Goal: Navigation & Orientation: Find specific page/section

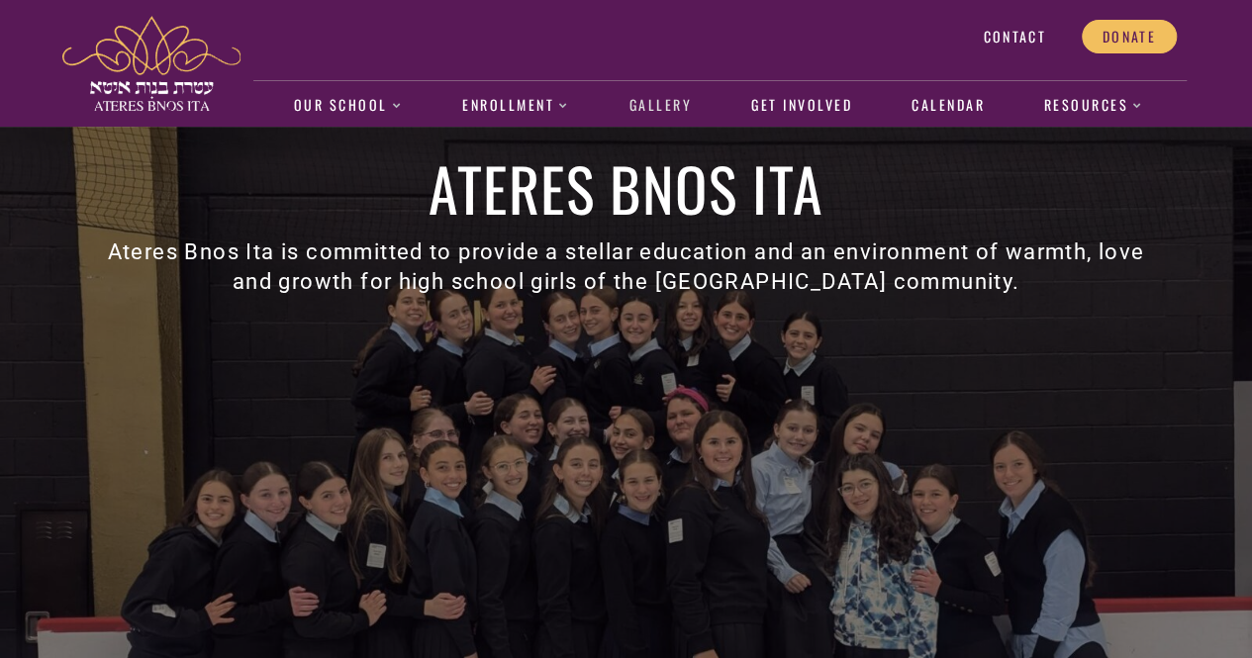
click at [661, 117] on link "Gallery" at bounding box center [660, 106] width 83 height 46
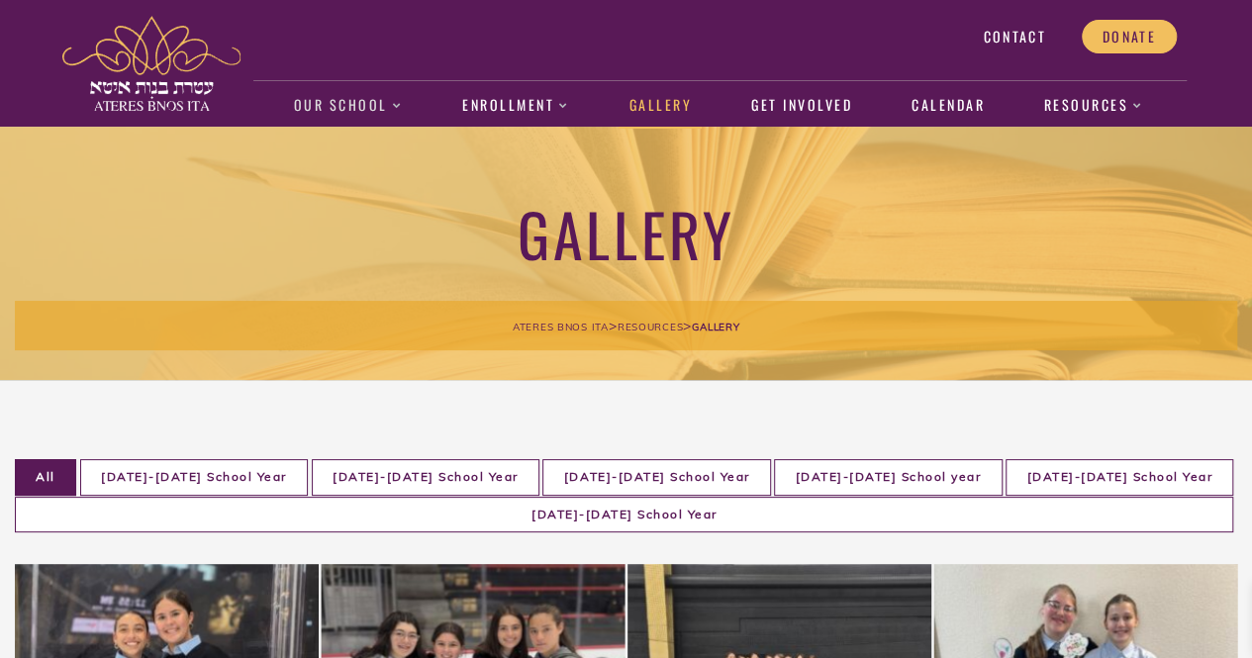
click at [331, 98] on link "Our School" at bounding box center [348, 106] width 130 height 46
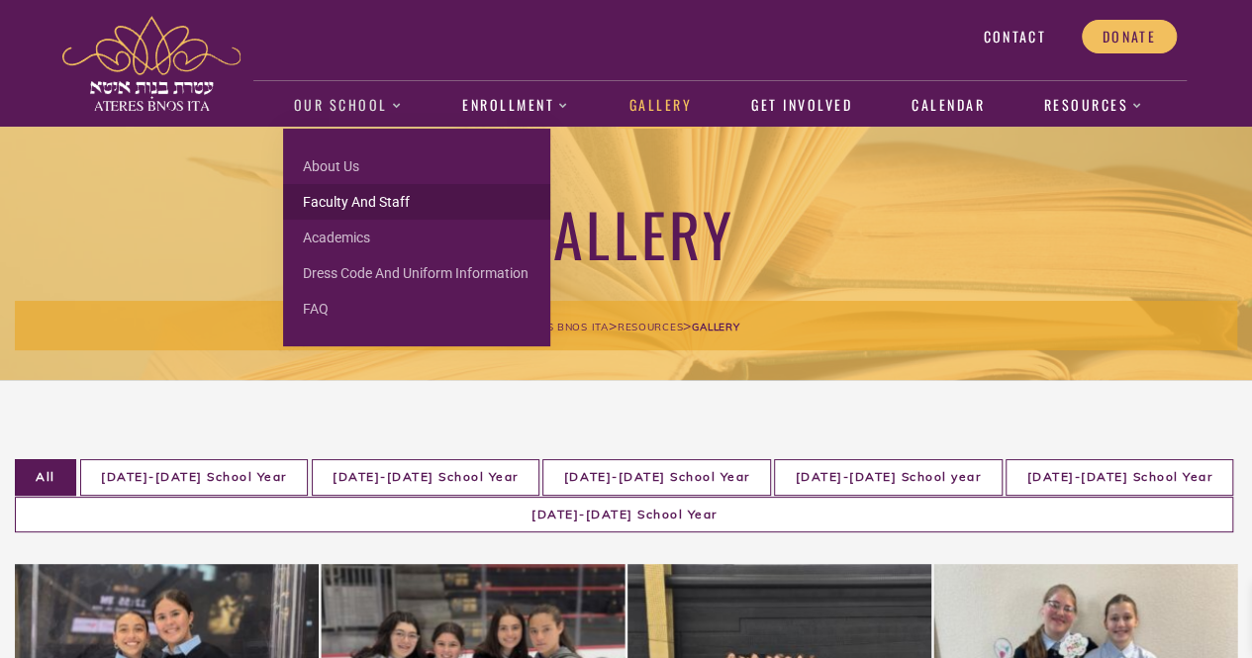
click at [348, 200] on link "Faculty and Staff" at bounding box center [416, 202] width 267 height 36
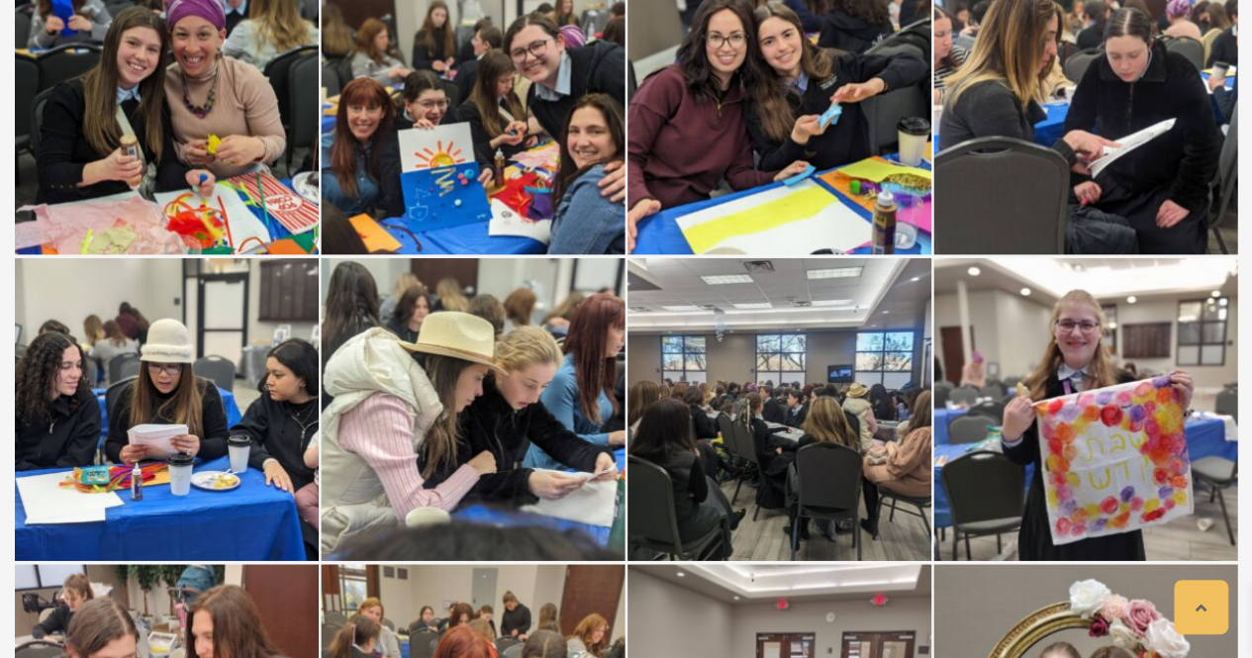
scroll to position [1354, 0]
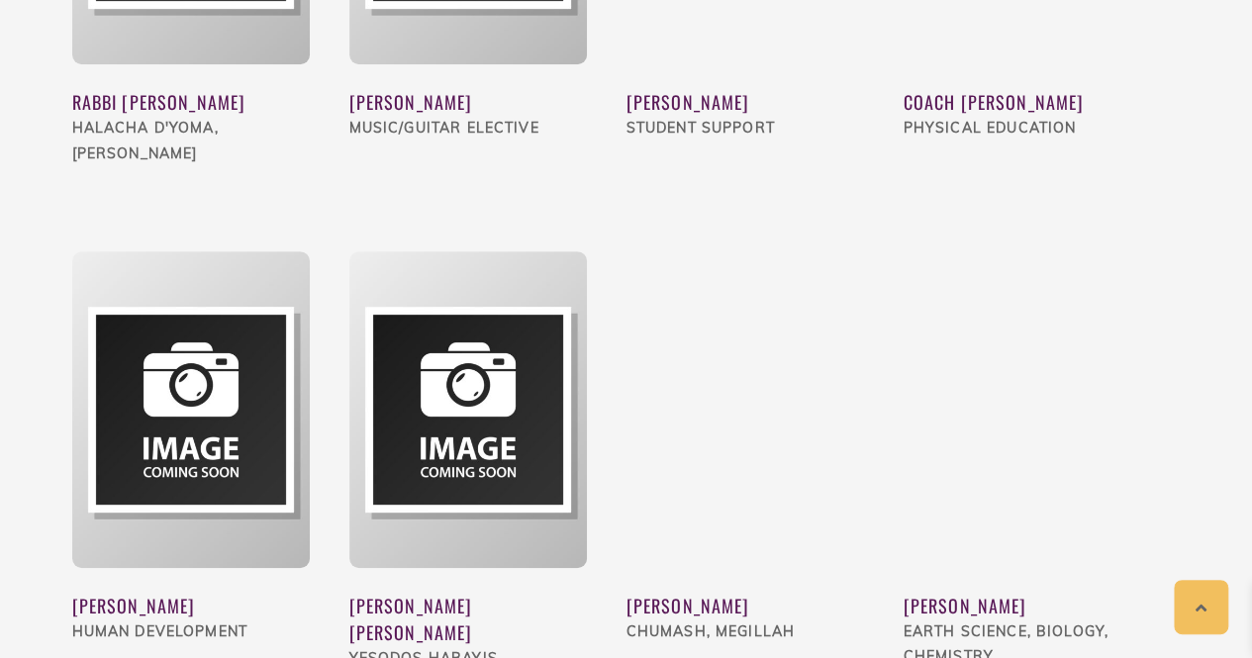
scroll to position [4194, 0]
